Goal: Information Seeking & Learning: Learn about a topic

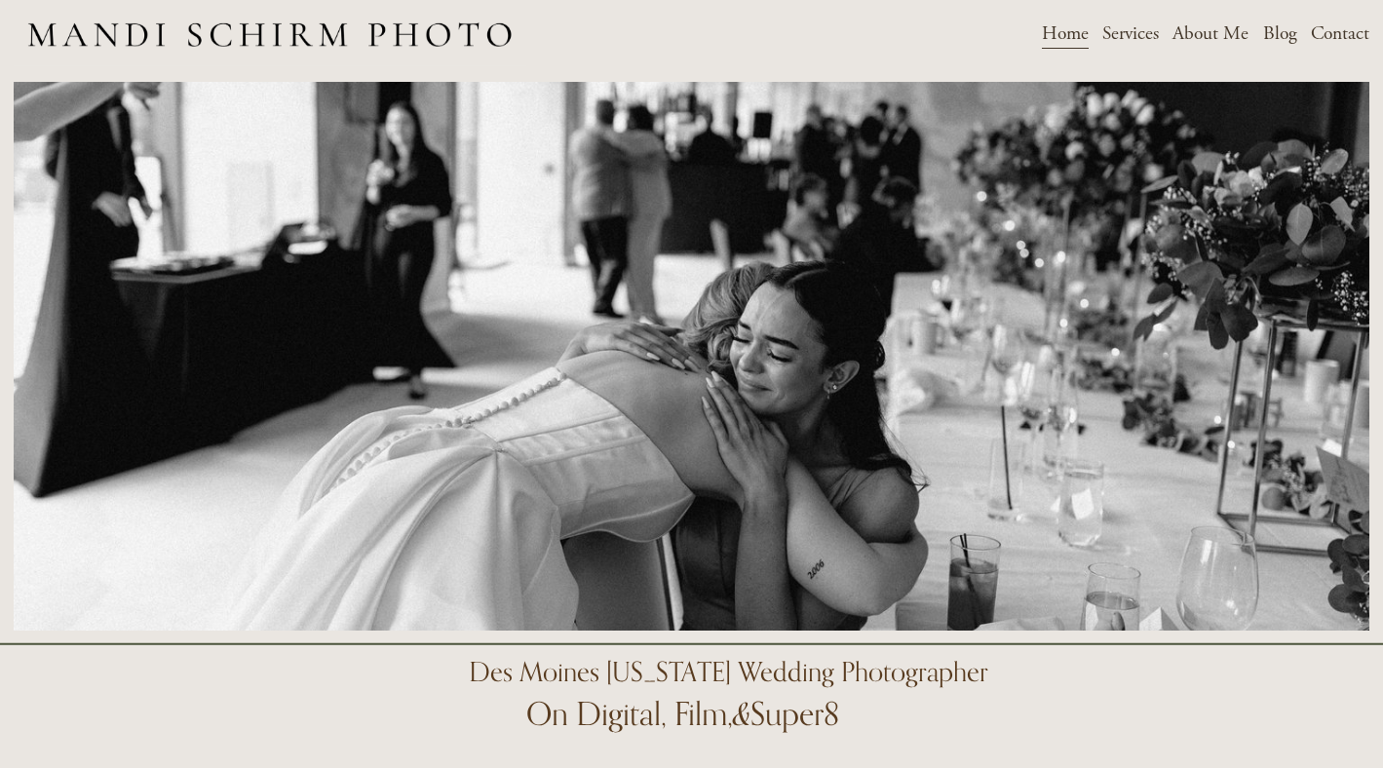
click at [0, 0] on span "Weddings" at bounding box center [0, 0] width 0 height 0
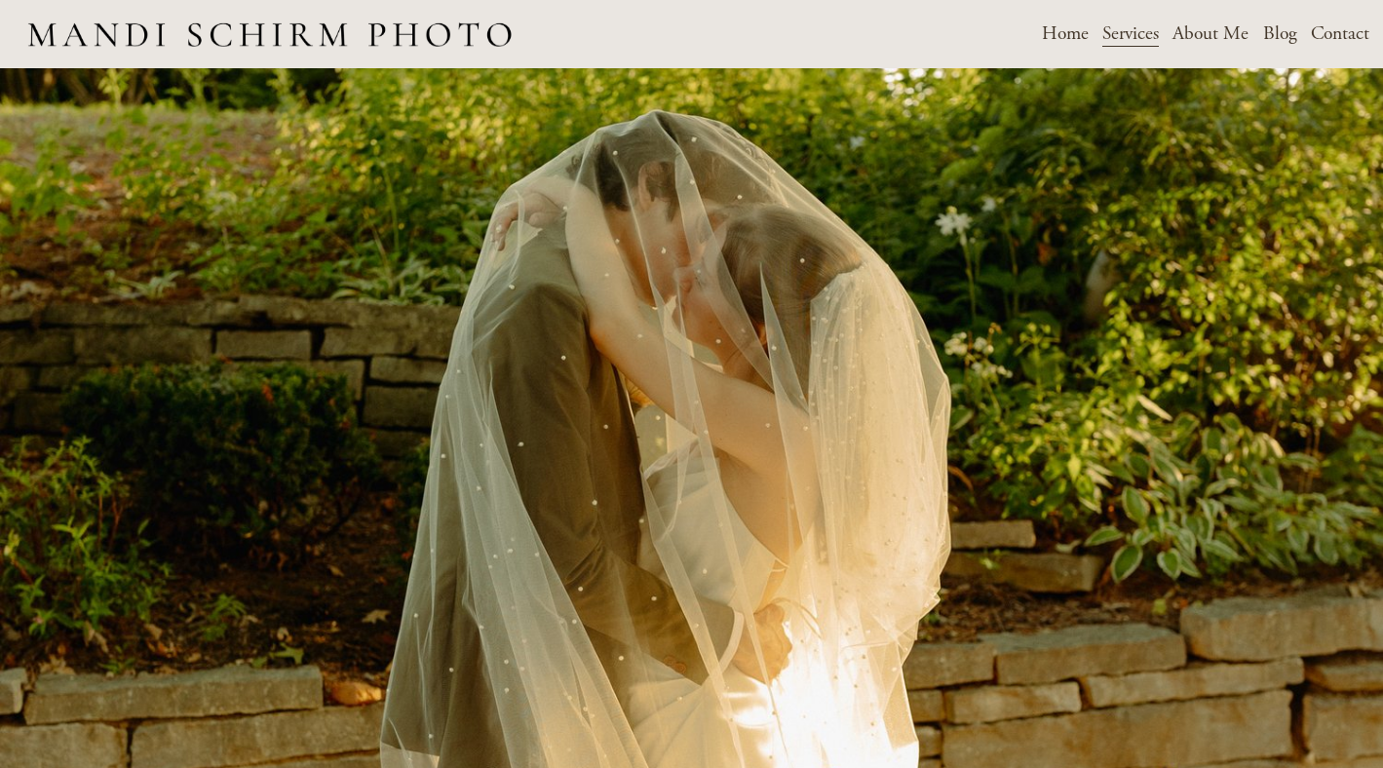
click at [0, 0] on span "Weddings" at bounding box center [0, 0] width 0 height 0
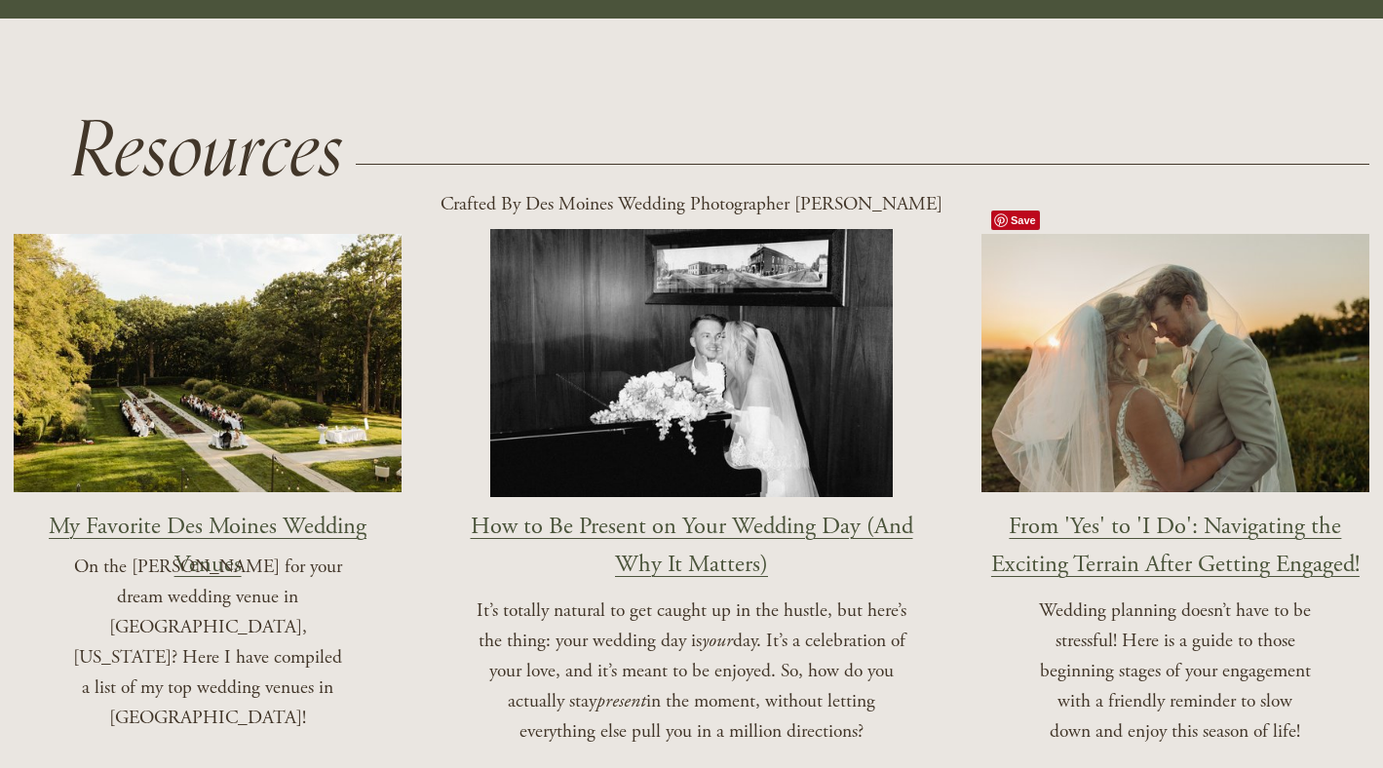
scroll to position [1991, 0]
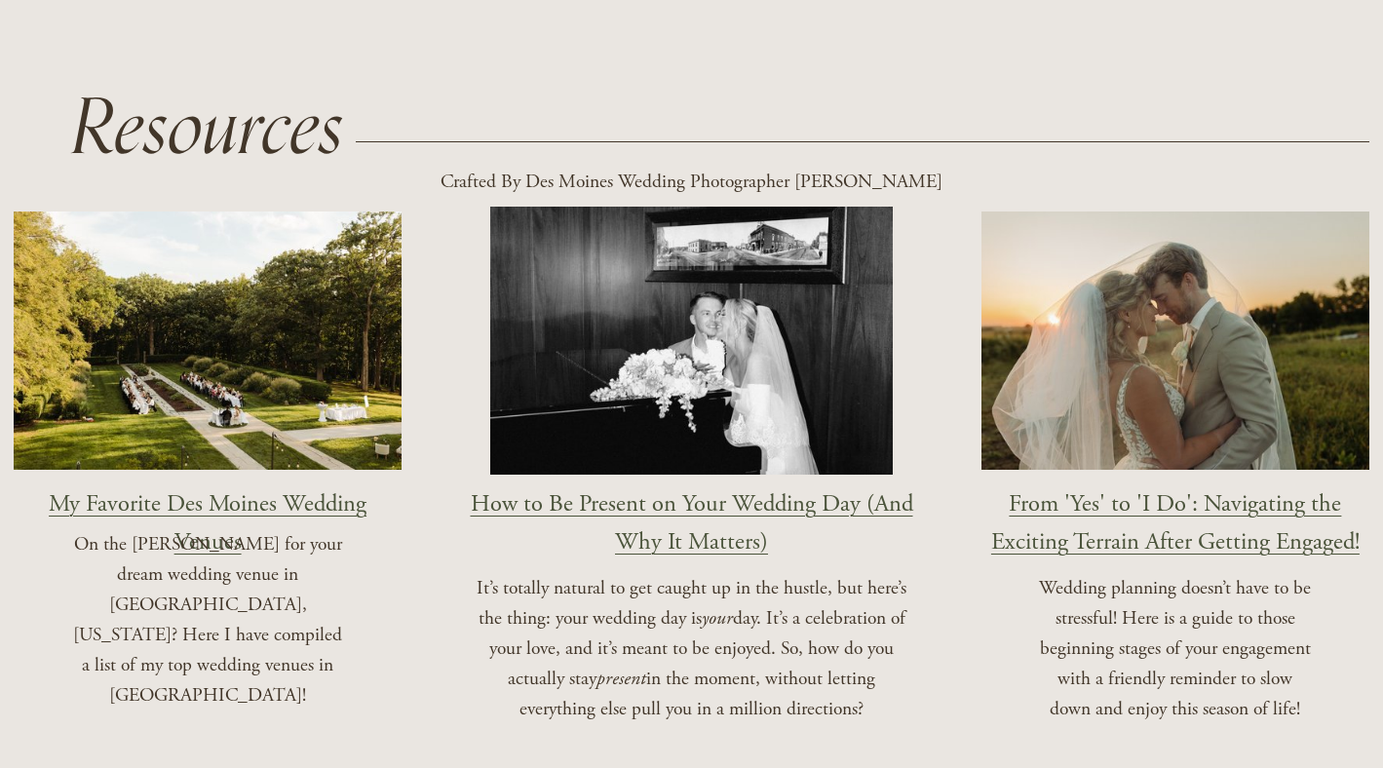
click at [160, 489] on link "My Favorite Des Moines Wedding Venues" at bounding box center [208, 523] width 318 height 68
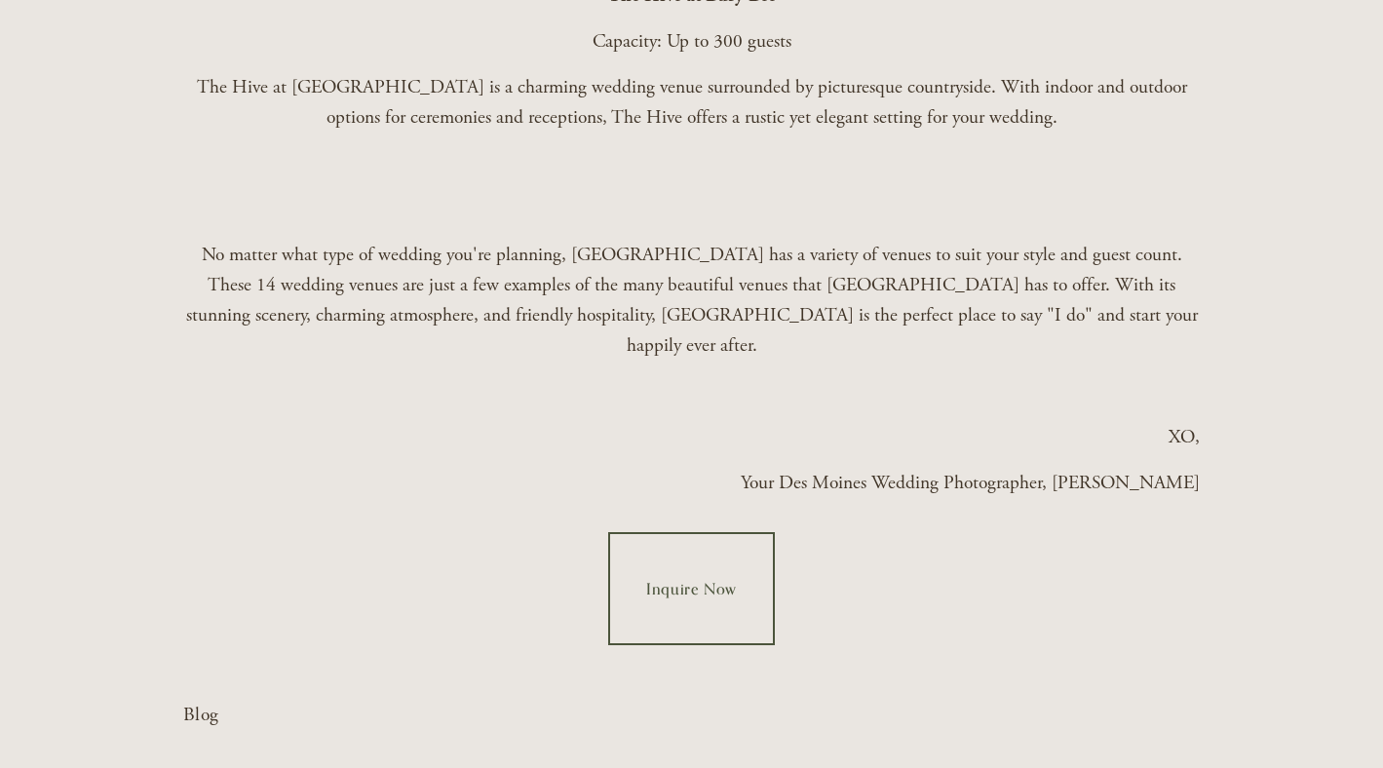
scroll to position [4201, 0]
